Goal: Information Seeking & Learning: Learn about a topic

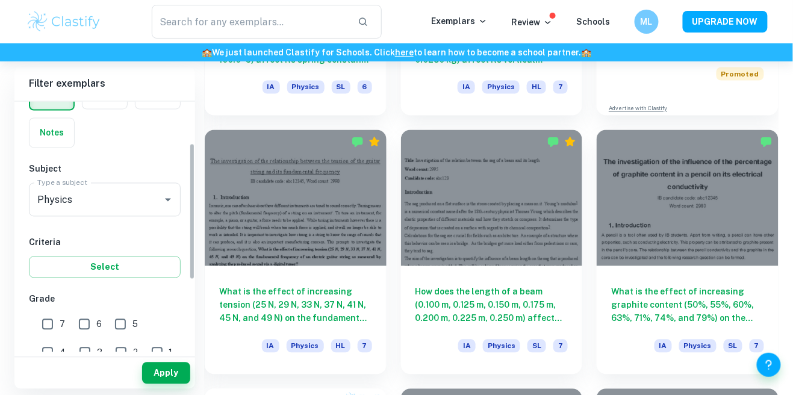
scroll to position [105, 0]
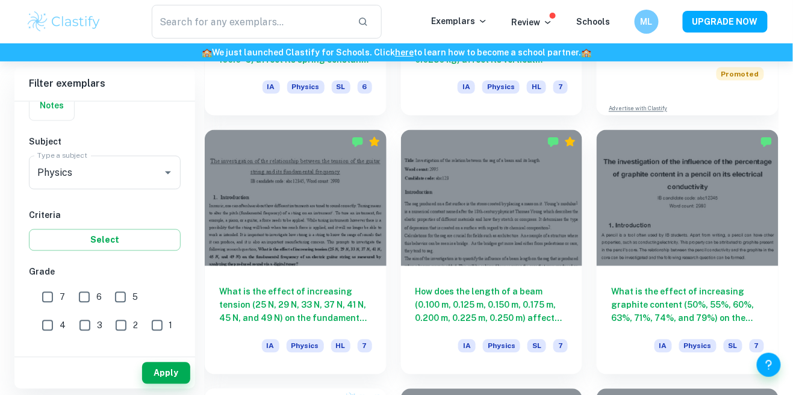
click at [73, 328] on input "3" at bounding box center [85, 326] width 24 height 24
checkbox input "true"
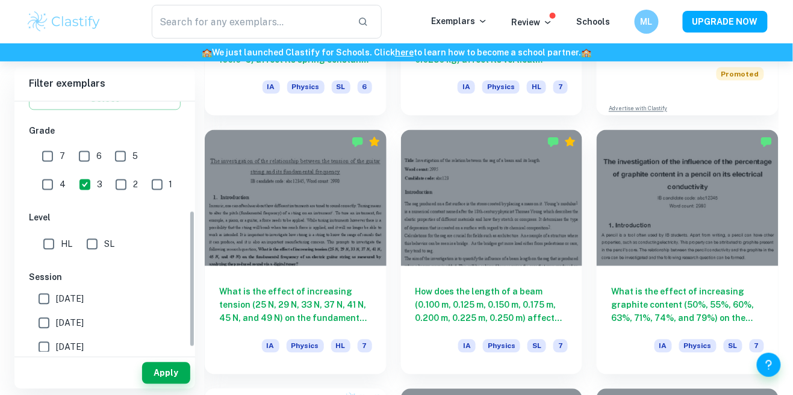
scroll to position [387, 0]
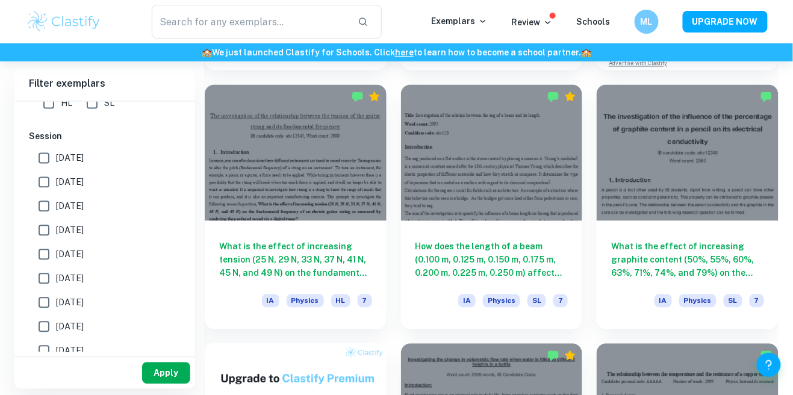
click at [175, 384] on button "Apply" at bounding box center [166, 373] width 48 height 22
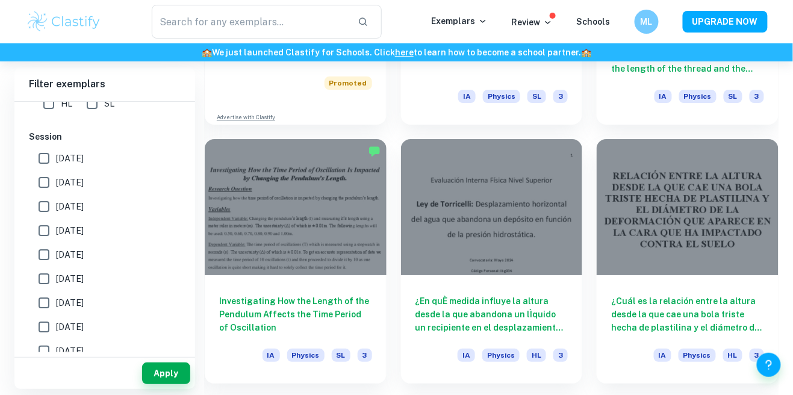
scroll to position [1042, 0]
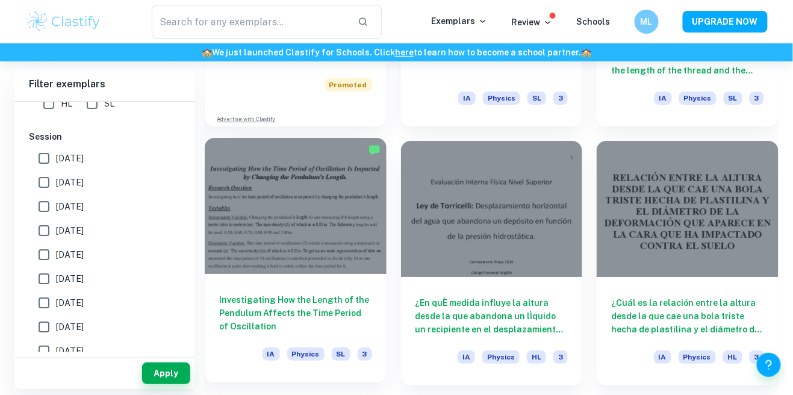
click at [306, 213] on div at bounding box center [296, 206] width 182 height 136
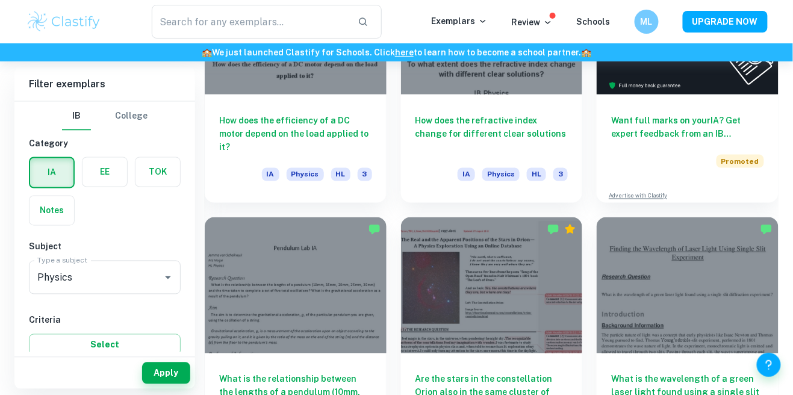
scroll to position [447, 0]
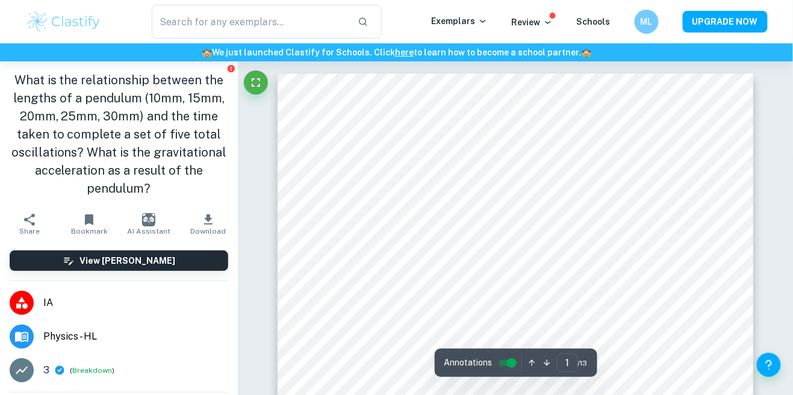
click at [238, 61] on div at bounding box center [238, 61] width 0 height 0
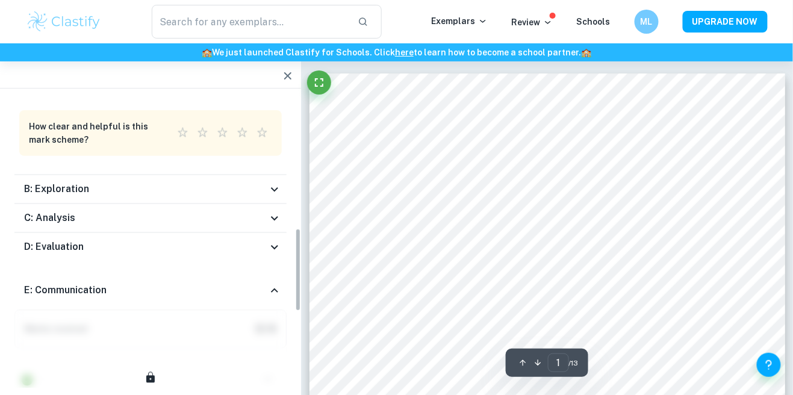
click at [38, 189] on h6 "B: Exploration" at bounding box center [56, 189] width 65 height 14
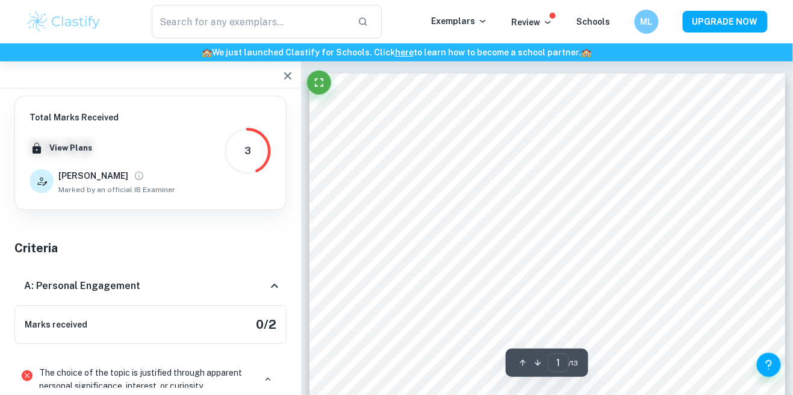
click at [285, 80] on icon "button" at bounding box center [288, 76] width 14 height 14
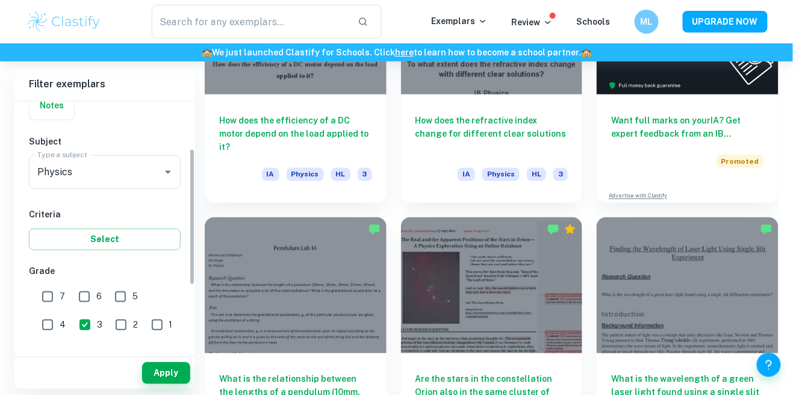
scroll to position [109, 0]
click at [73, 318] on input "3" at bounding box center [85, 321] width 24 height 24
checkbox input "false"
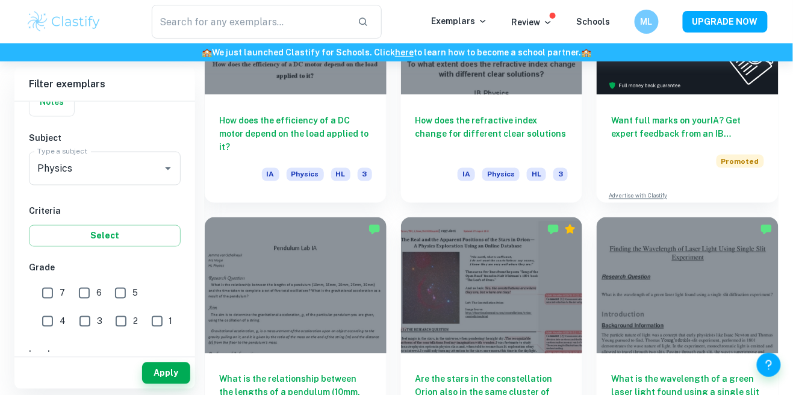
click at [45, 287] on input "7" at bounding box center [48, 293] width 24 height 24
checkbox input "true"
click at [73, 293] on input "6" at bounding box center [84, 293] width 24 height 24
checkbox input "true"
click at [120, 288] on input "5" at bounding box center [120, 293] width 24 height 24
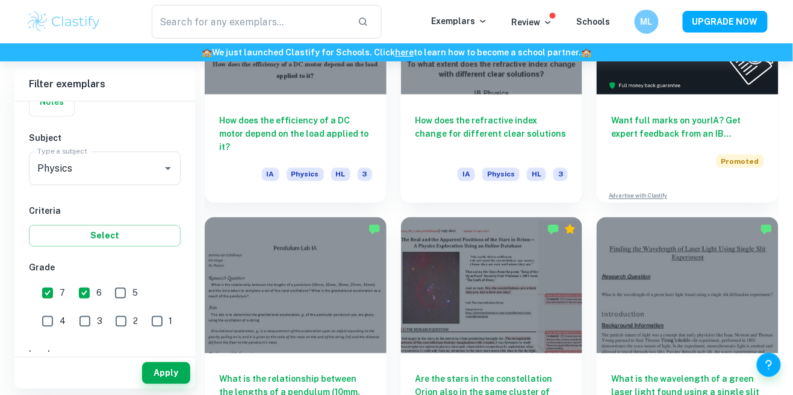
checkbox input "true"
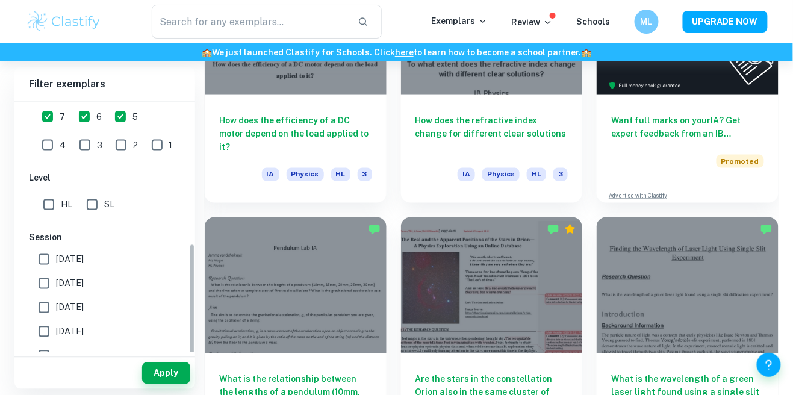
scroll to position [387, 0]
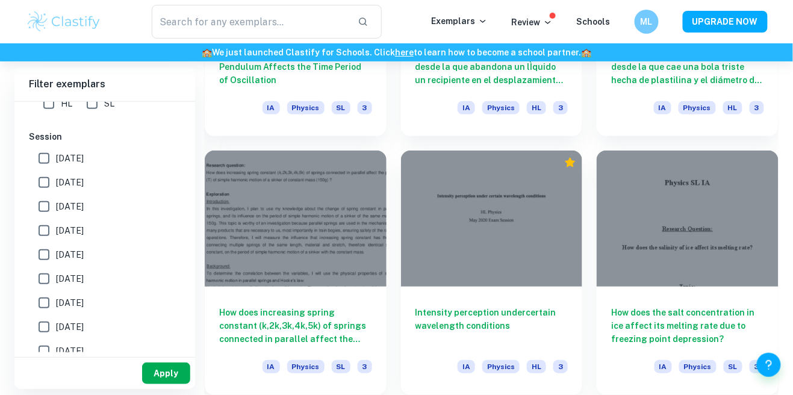
click at [160, 381] on button "Apply" at bounding box center [166, 373] width 48 height 22
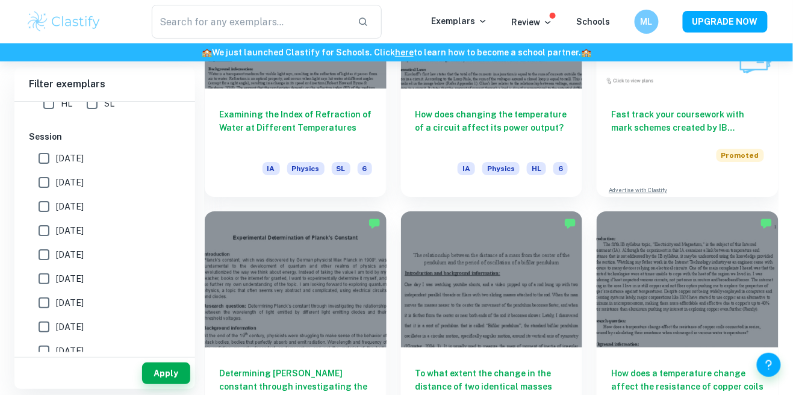
scroll to position [3561, 0]
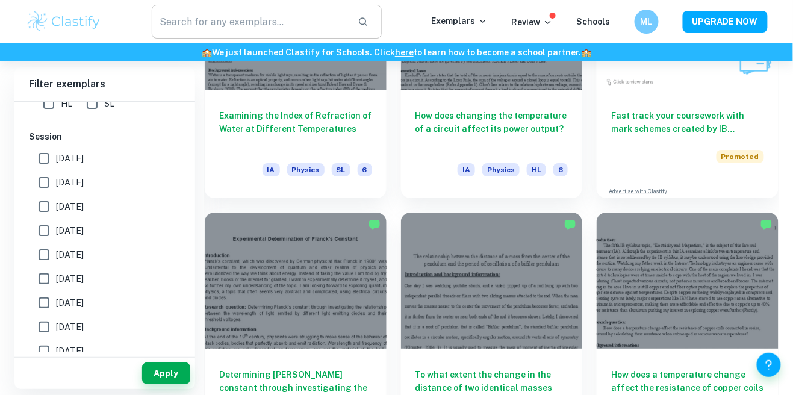
click at [184, 20] on input "text" at bounding box center [250, 22] width 197 height 34
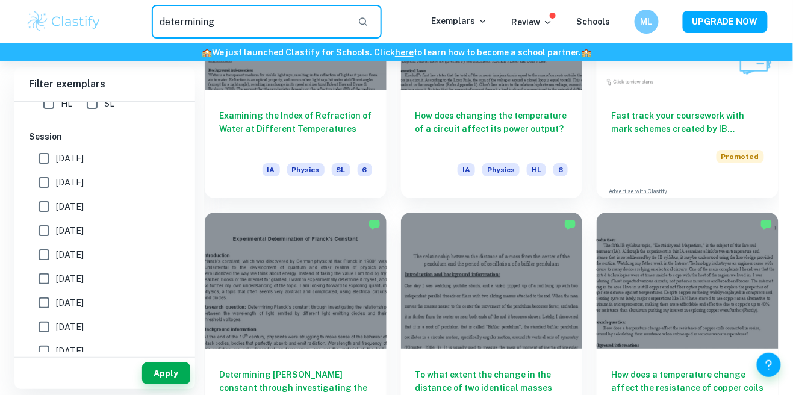
type input "determining"
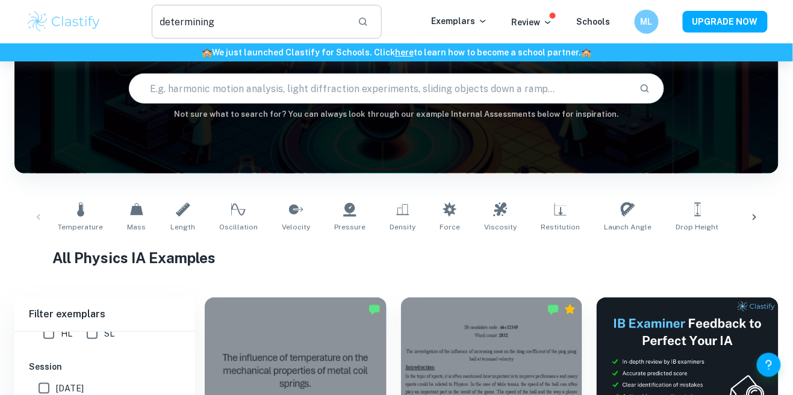
scroll to position [0, 0]
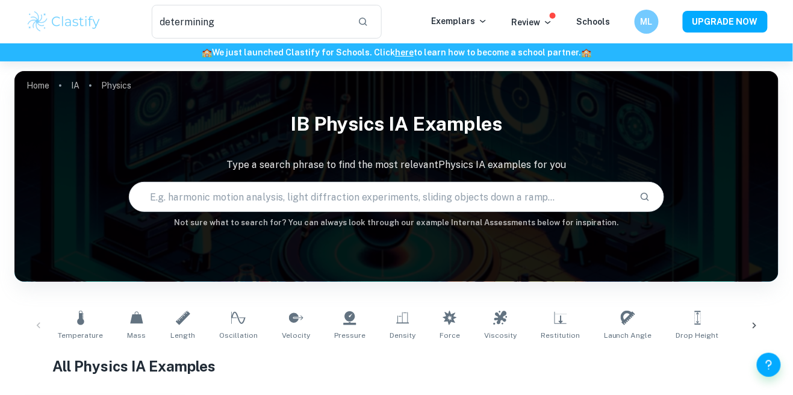
click at [460, 196] on input "text" at bounding box center [379, 197] width 500 height 34
paste input "Determining the charge of an electron using a computer simulation"
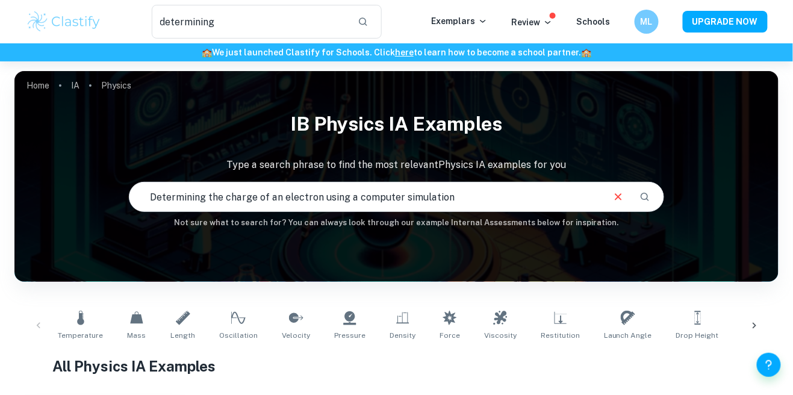
type input "Determining the charge of an electron using a computer simulation"
click at [652, 197] on button "Search" at bounding box center [645, 197] width 20 height 20
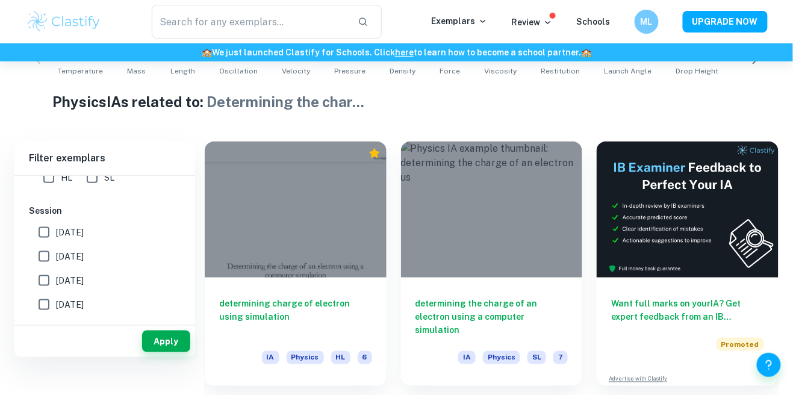
scroll to position [232, 0]
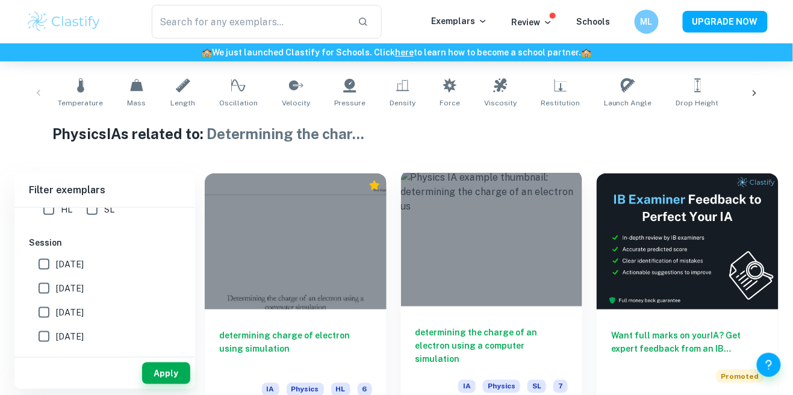
click at [514, 269] on div at bounding box center [492, 238] width 182 height 136
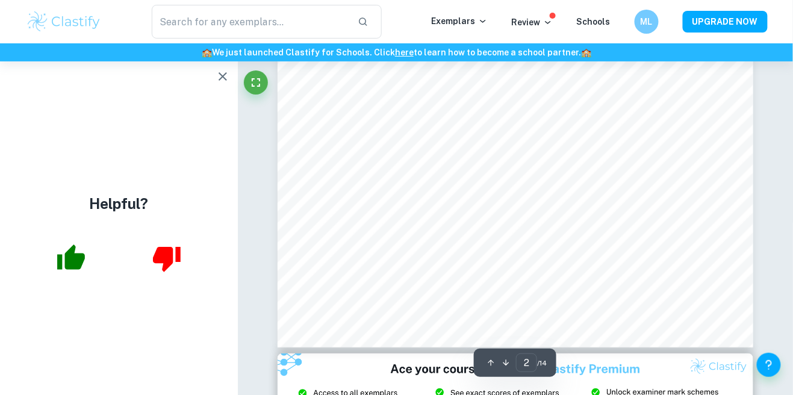
scroll to position [648, 0]
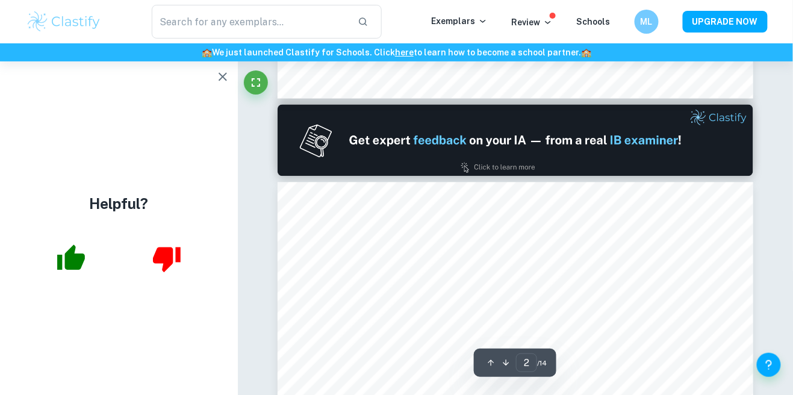
type input "1"
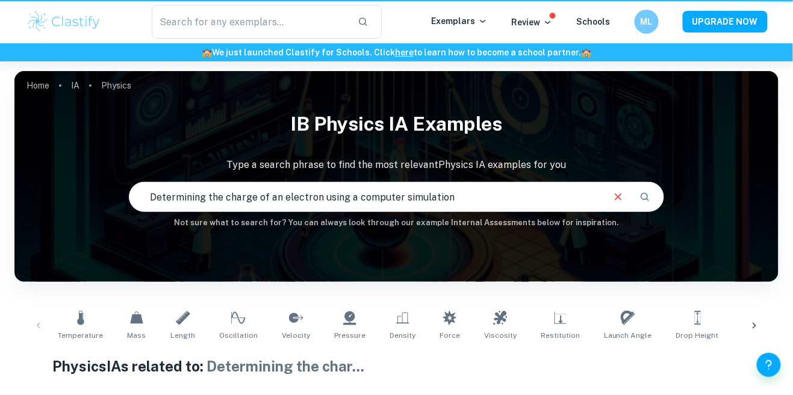
scroll to position [191, 0]
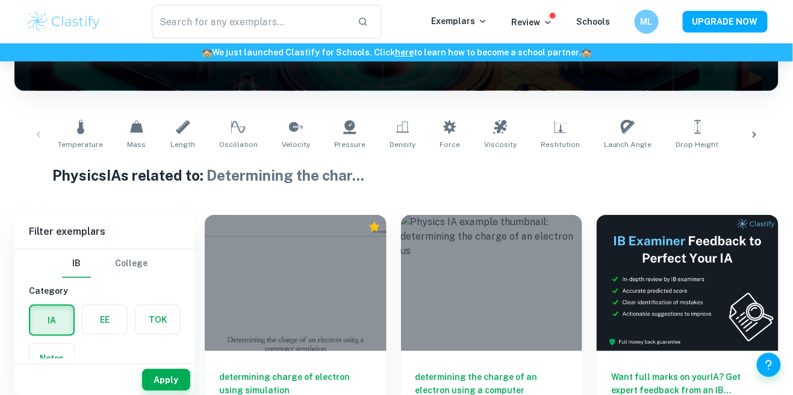
click at [444, 23] on input "Determining the charge of an electron using a computer simulation" at bounding box center [365, 6] width 472 height 34
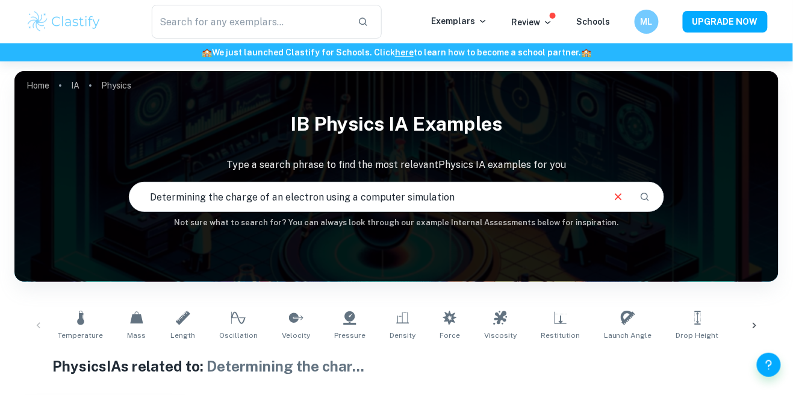
click at [626, 194] on button "Clear" at bounding box center [618, 196] width 23 height 23
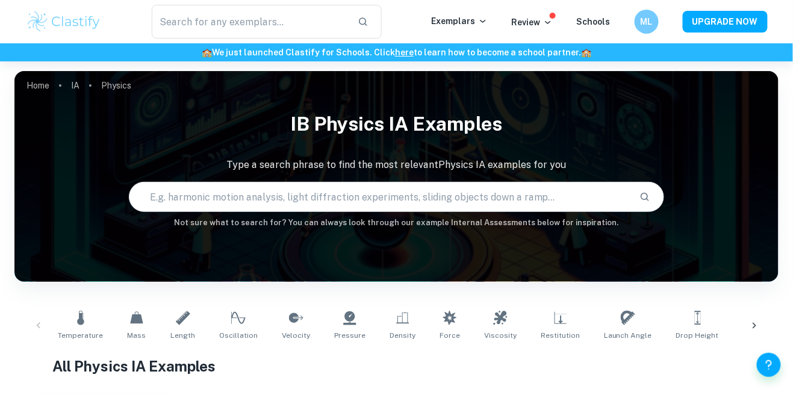
click at [528, 194] on input "text" at bounding box center [379, 197] width 500 height 34
paste input "The relationship between suspension length and period of disk rotation"
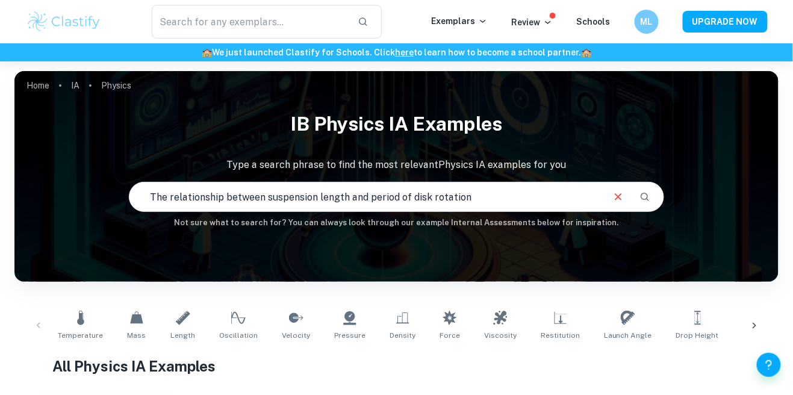
type input "The relationship between suspension length and period of disk rotation"
click at [662, 187] on div "The relationship between suspension length and period of disk rotation ​" at bounding box center [395, 196] width 533 height 29
click at [645, 204] on button "Search" at bounding box center [645, 197] width 20 height 20
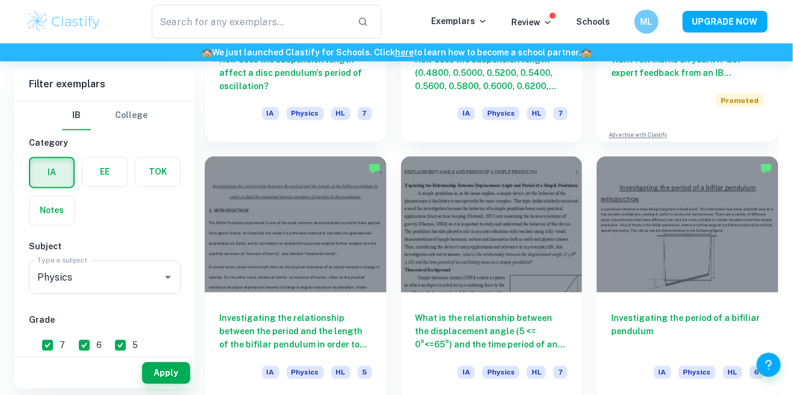
scroll to position [513, 0]
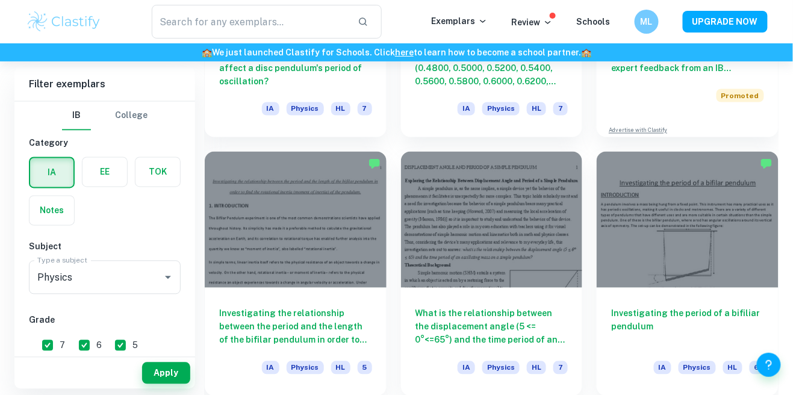
click at [48, 347] on input "7" at bounding box center [48, 346] width 24 height 24
checkbox input "false"
click at [84, 348] on input "6" at bounding box center [84, 346] width 24 height 24
checkbox input "false"
click at [120, 340] on input "5" at bounding box center [120, 346] width 24 height 24
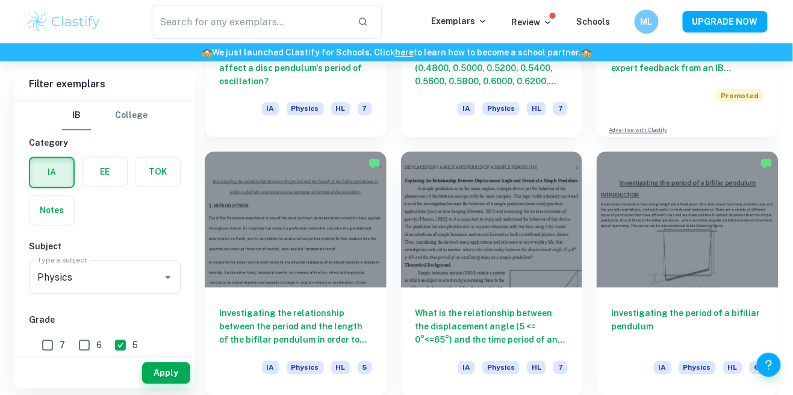
checkbox input "false"
click at [152, 384] on button "Apply" at bounding box center [166, 373] width 48 height 22
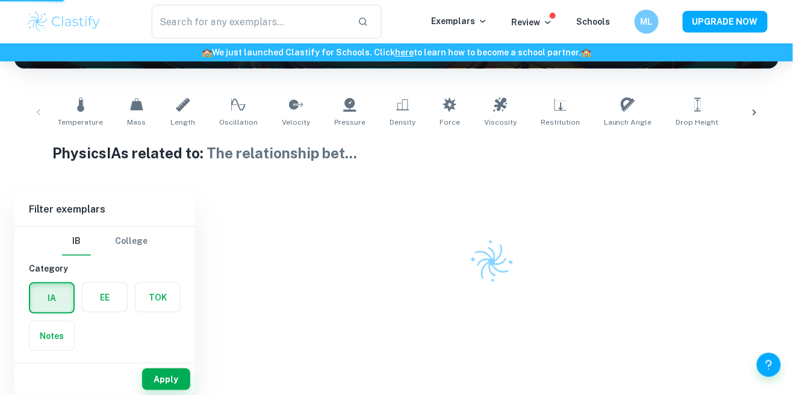
scroll to position [207, 0]
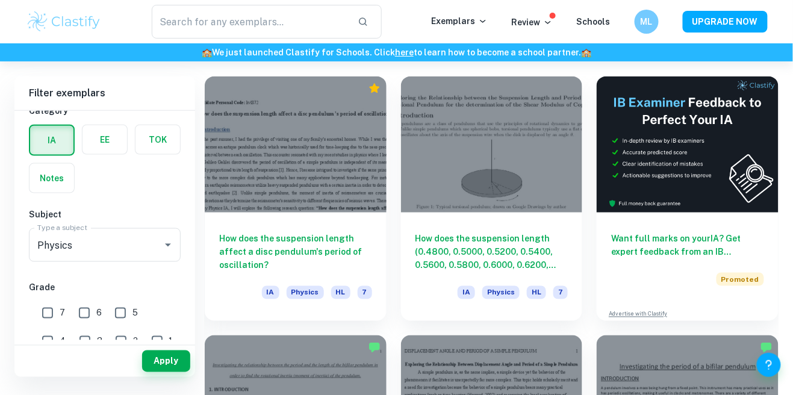
scroll to position [313, 0]
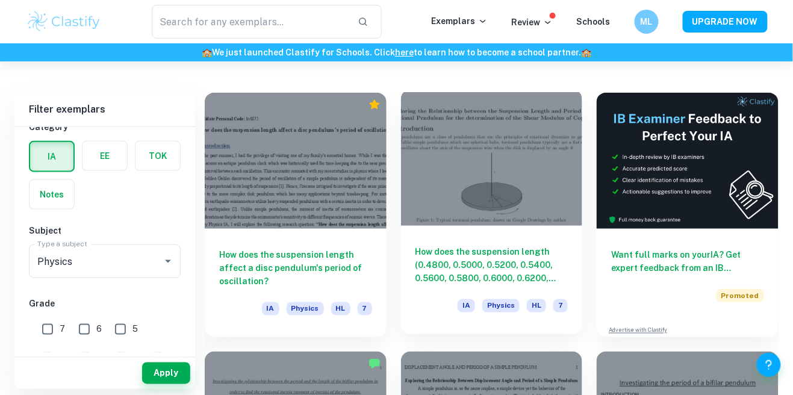
click at [529, 217] on div at bounding box center [492, 158] width 182 height 136
